Goal: Information Seeking & Learning: Learn about a topic

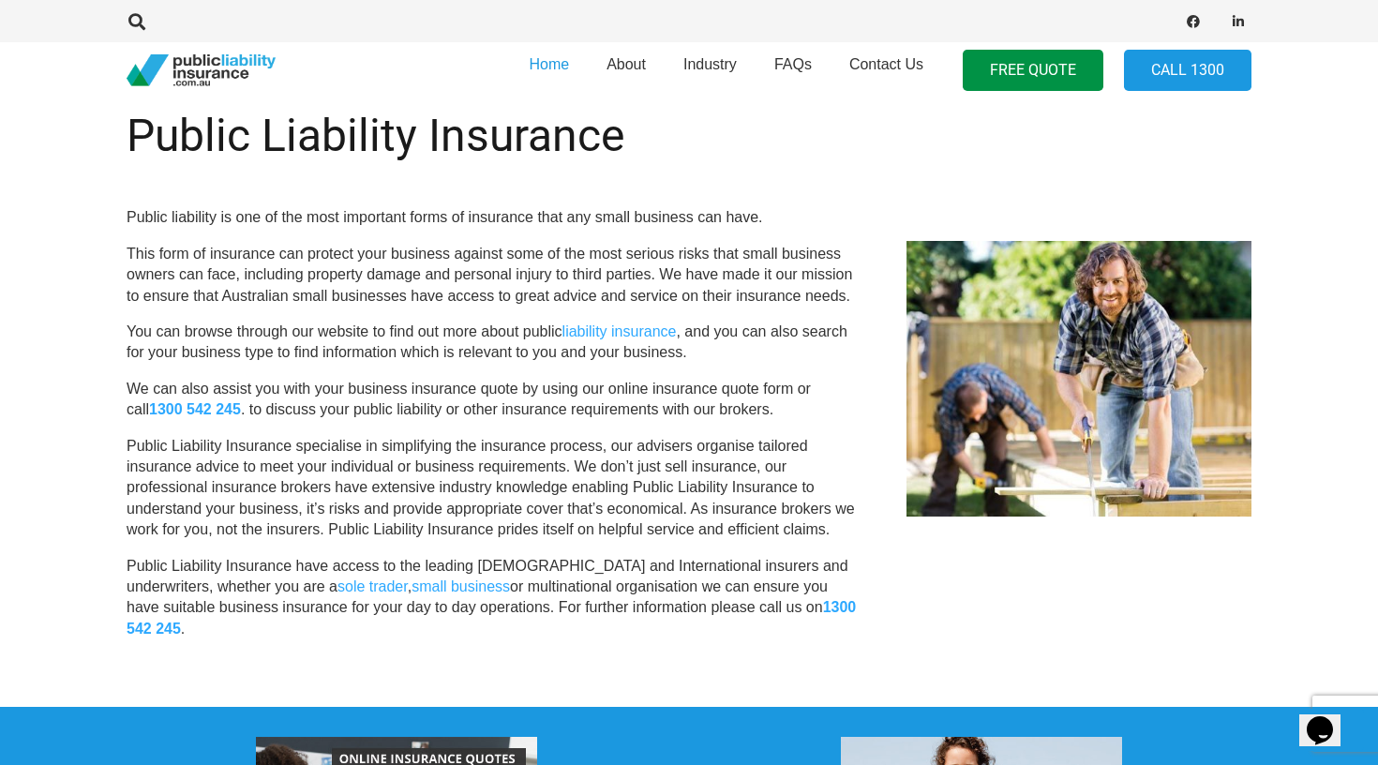
scroll to position [773, 0]
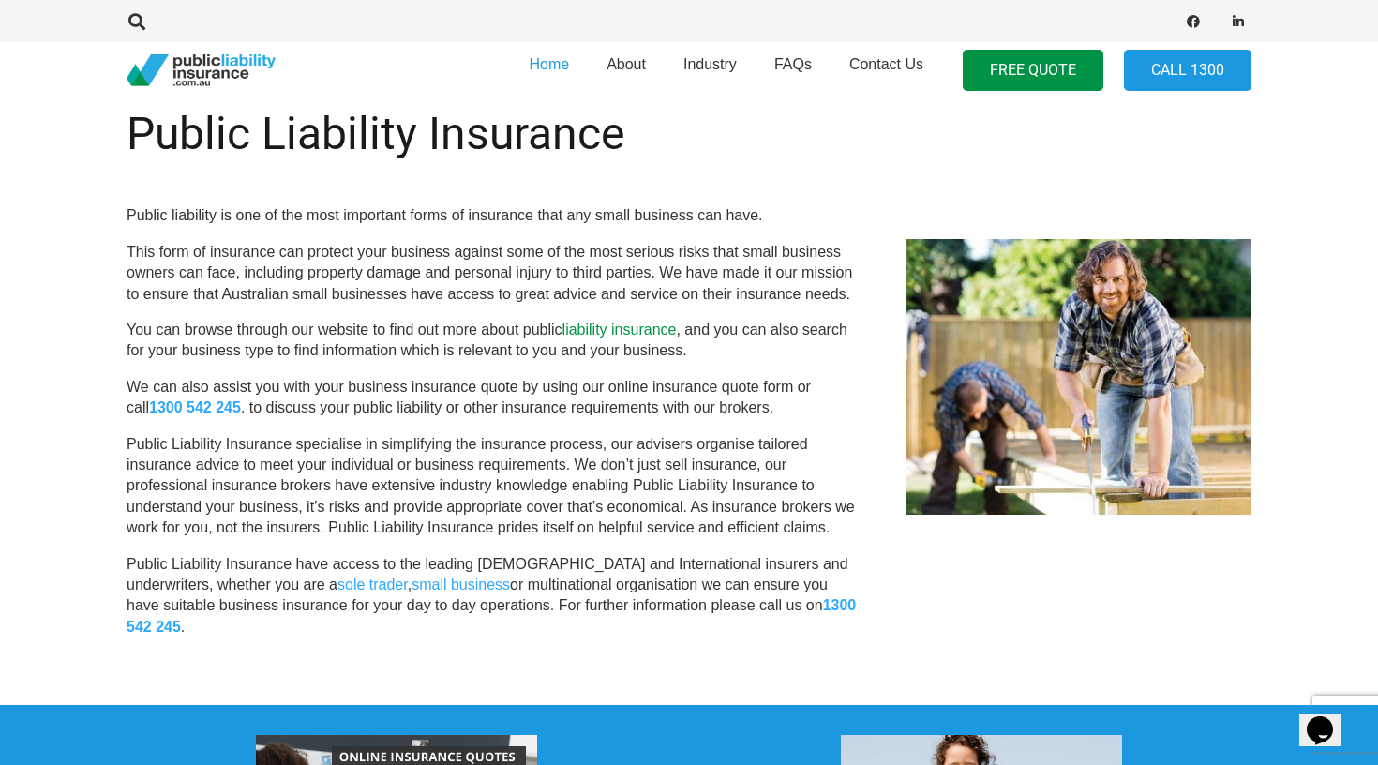
click at [618, 322] on link "liability insurance" at bounding box center [620, 330] width 114 height 16
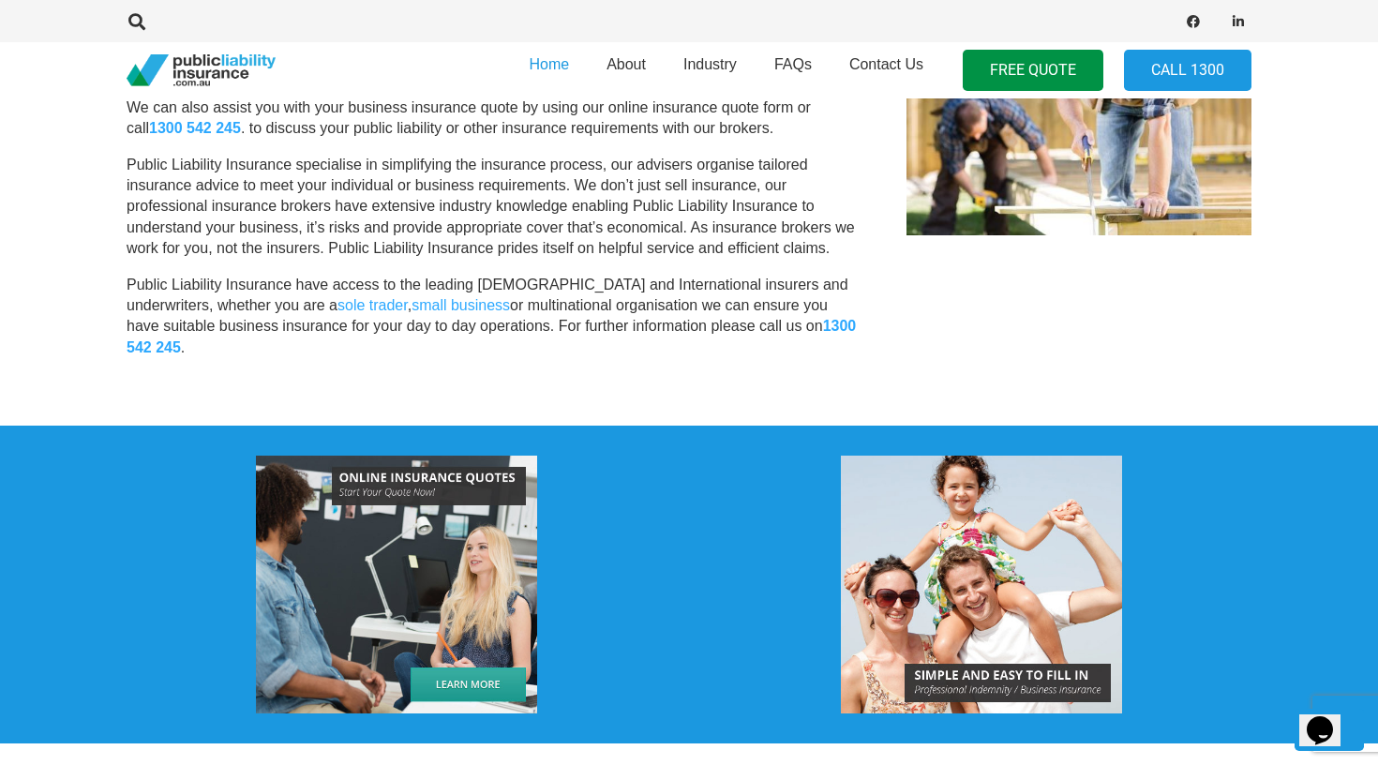
scroll to position [1053, 0]
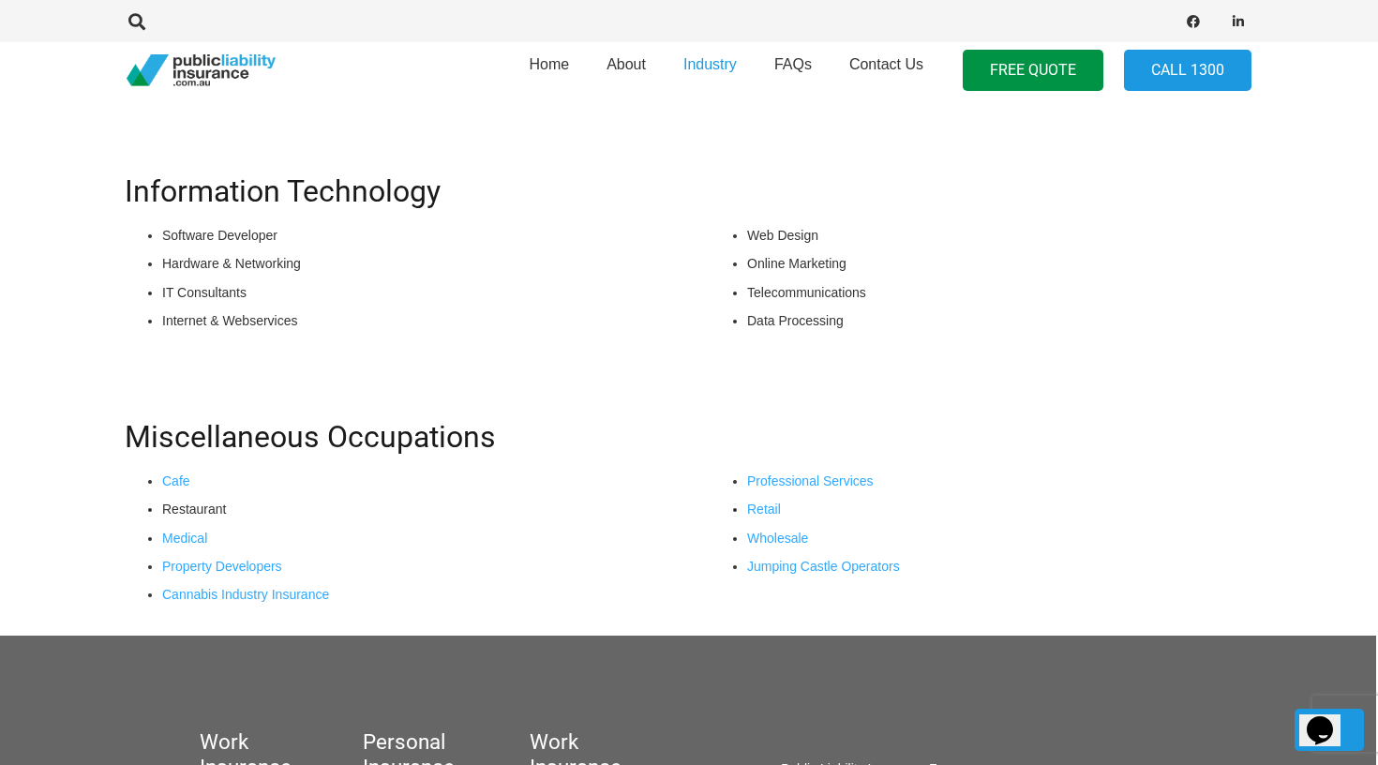
scroll to position [1467, 2]
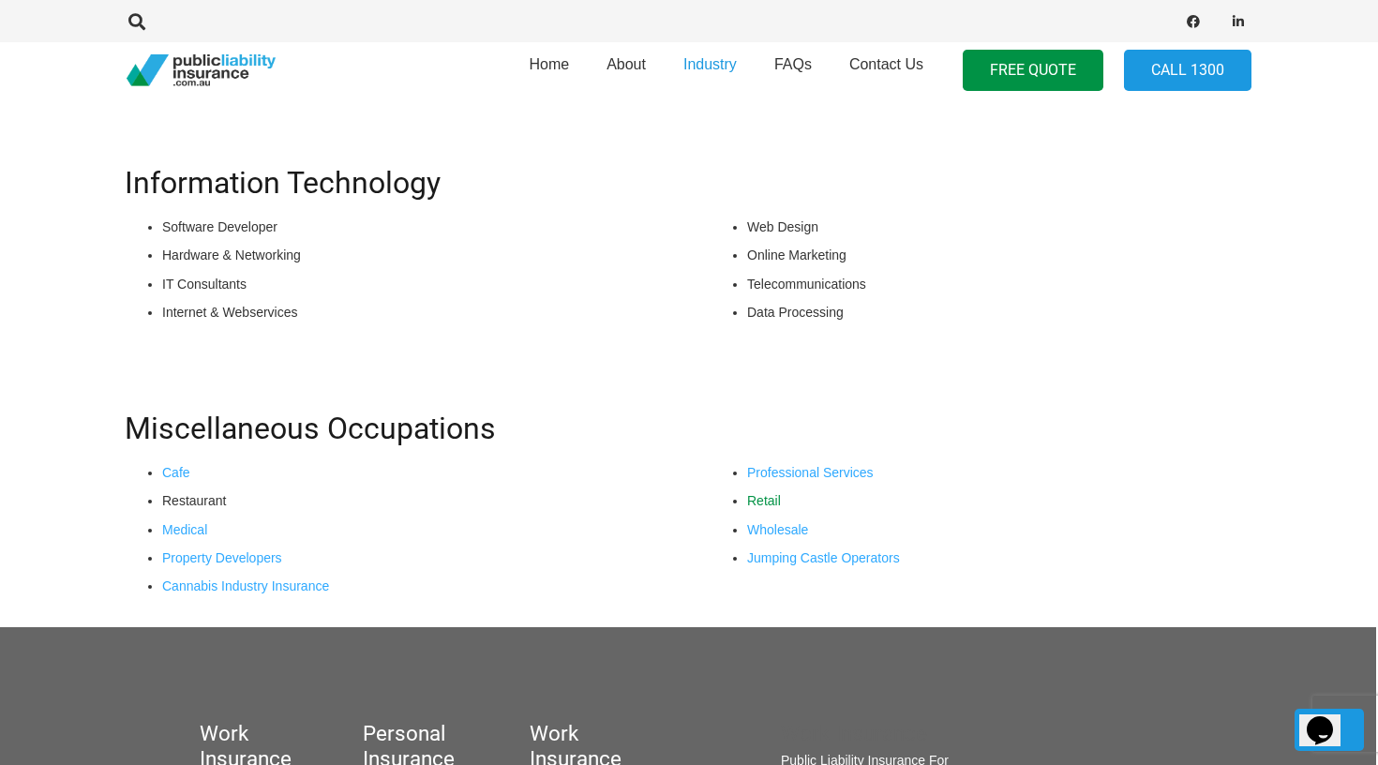
click at [756, 499] on link "Retail" at bounding box center [764, 500] width 34 height 15
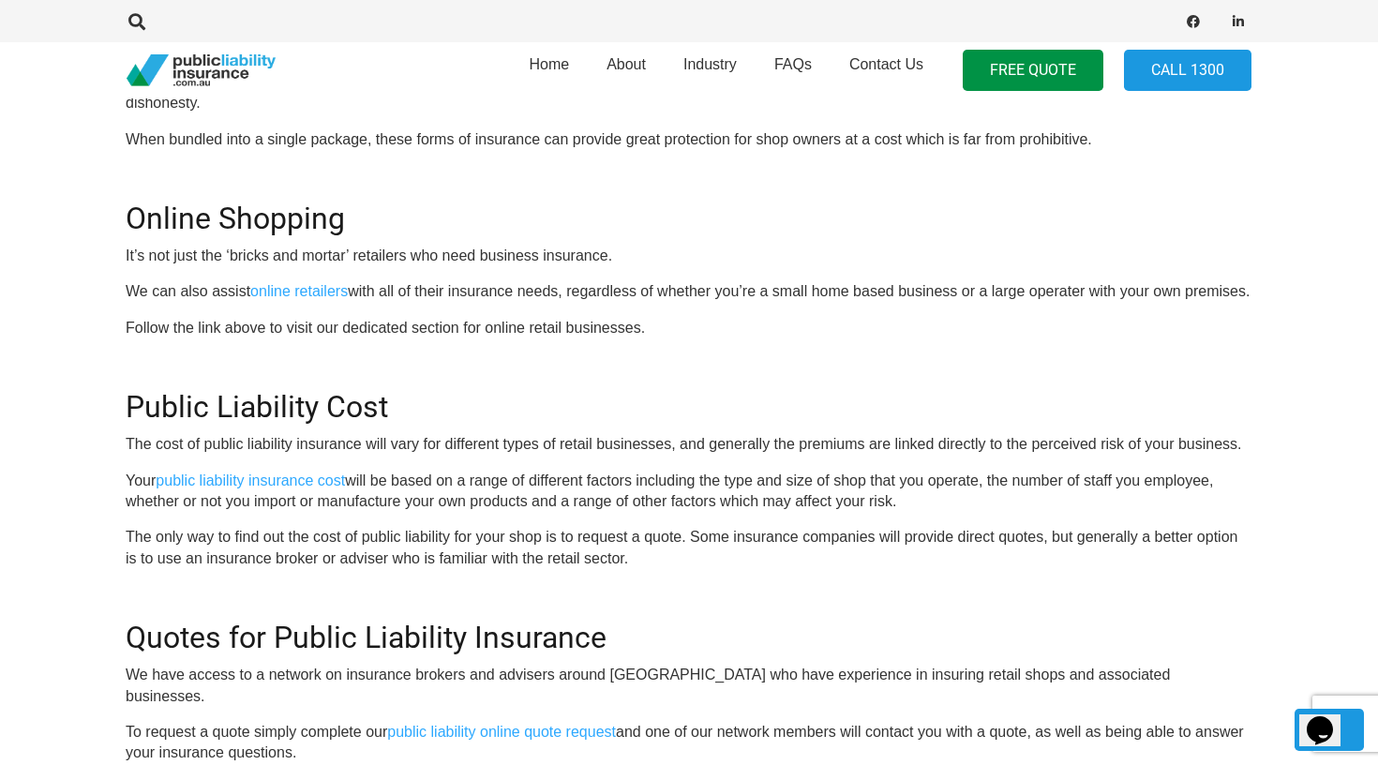
scroll to position [1571, 1]
click at [316, 281] on link "online retailers" at bounding box center [299, 289] width 98 height 16
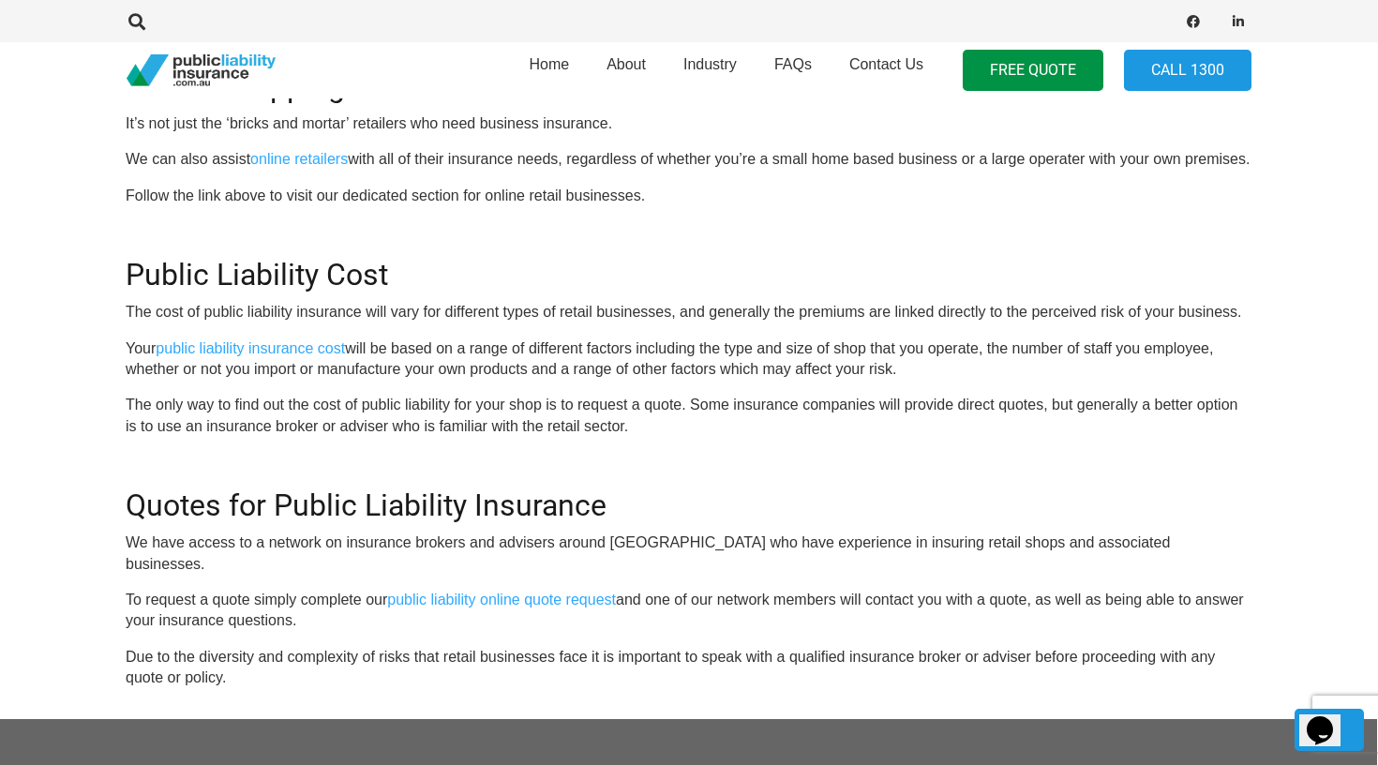
scroll to position [1702, 1]
click at [300, 339] on link "public liability insurance cost" at bounding box center [250, 347] width 189 height 16
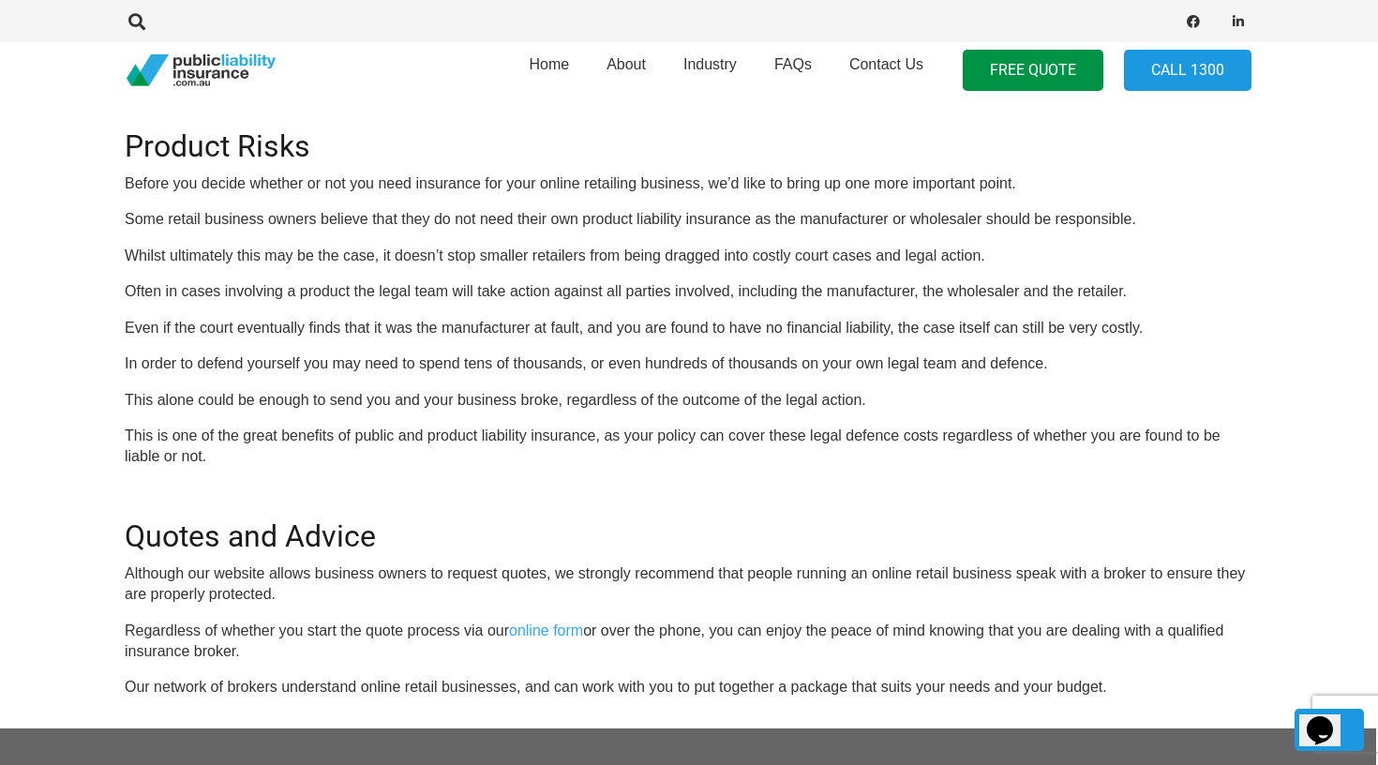
scroll to position [2423, 2]
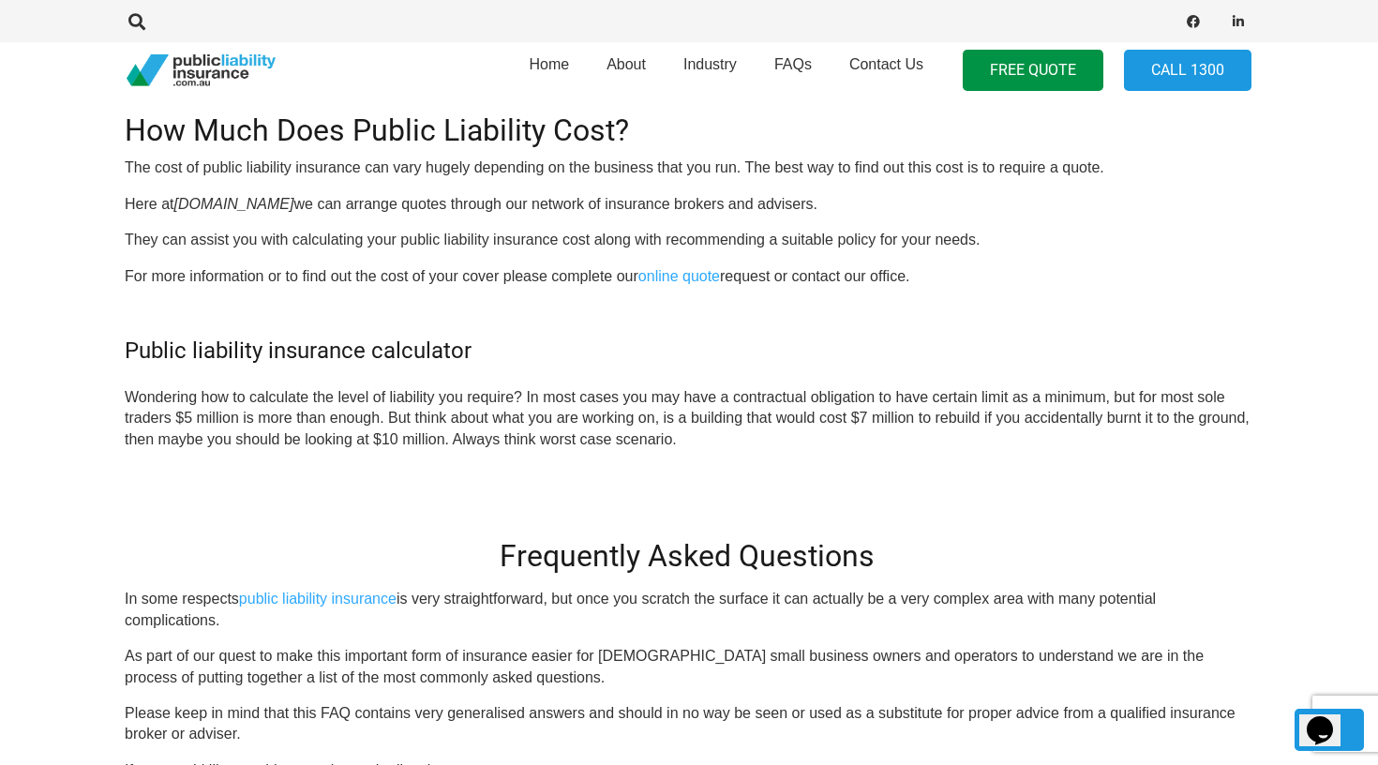
scroll to position [1723, 2]
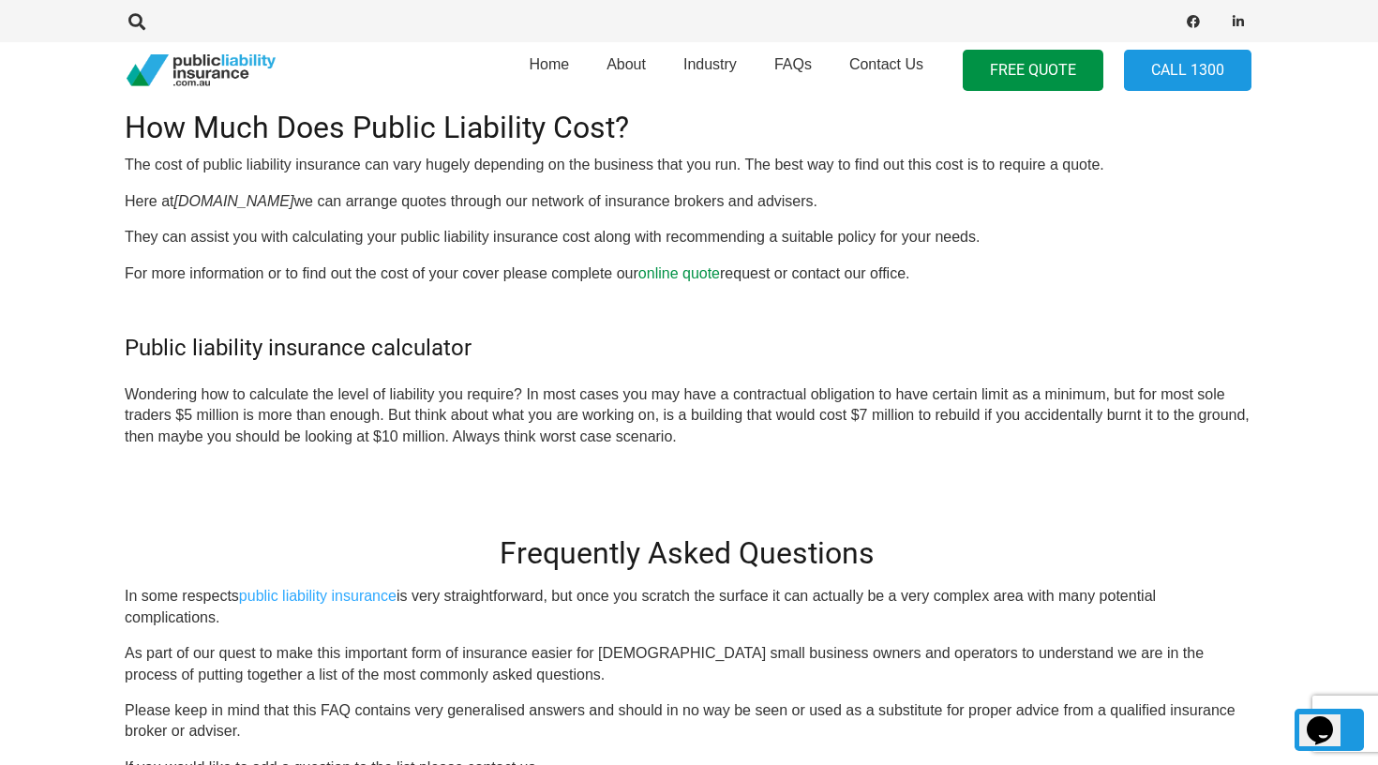
click at [667, 265] on link "online quote" at bounding box center [680, 273] width 82 height 16
